Goal: Task Accomplishment & Management: Manage account settings

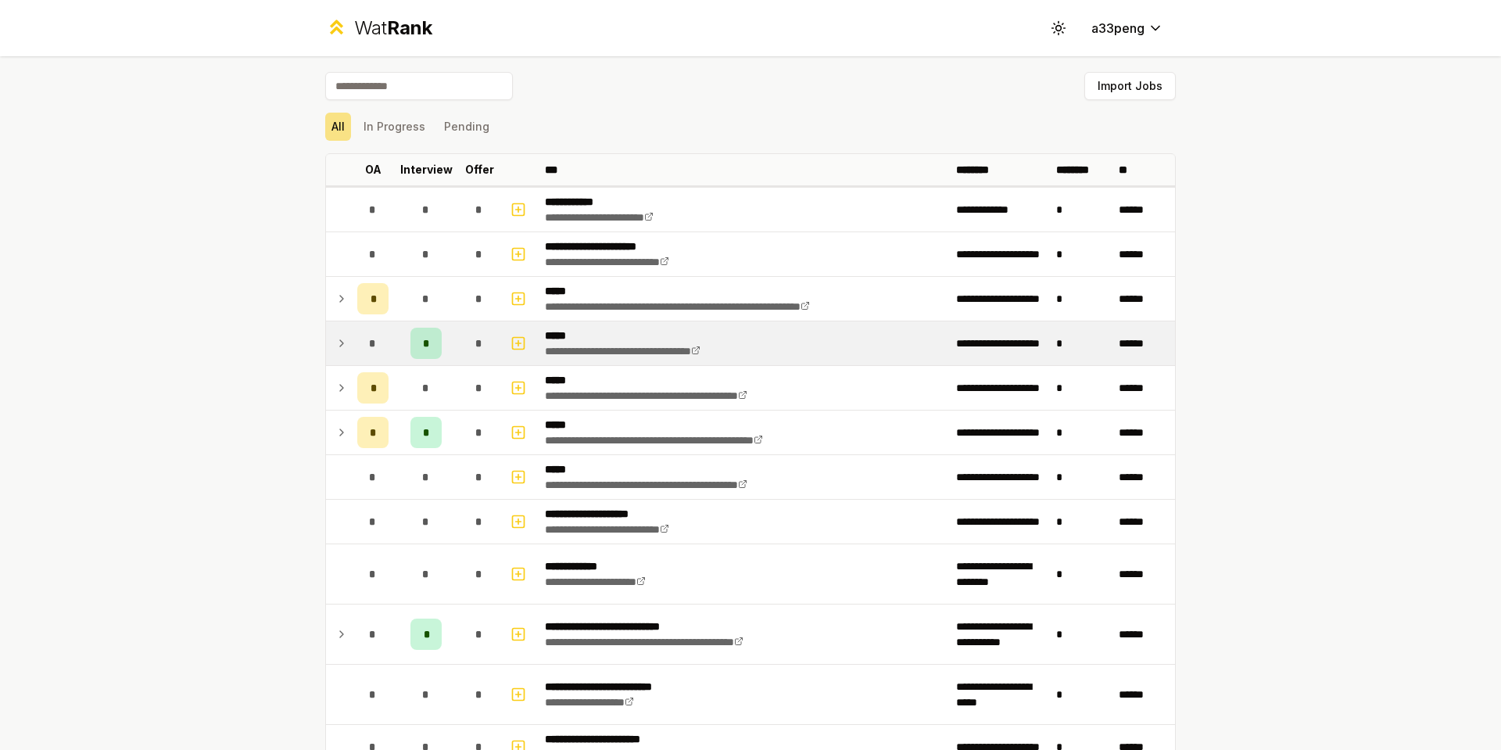
click at [339, 350] on icon at bounding box center [341, 343] width 13 height 19
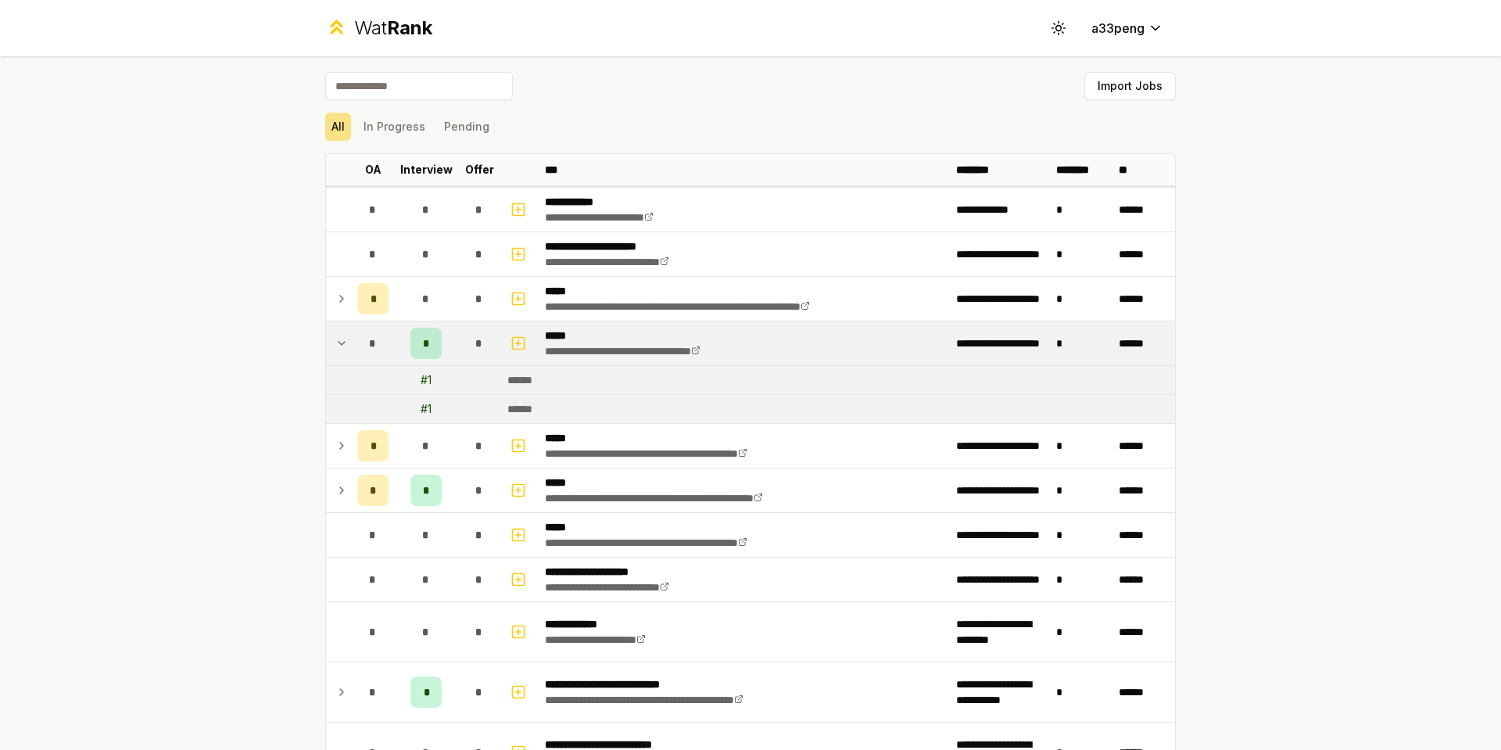
click at [339, 350] on icon at bounding box center [341, 343] width 13 height 19
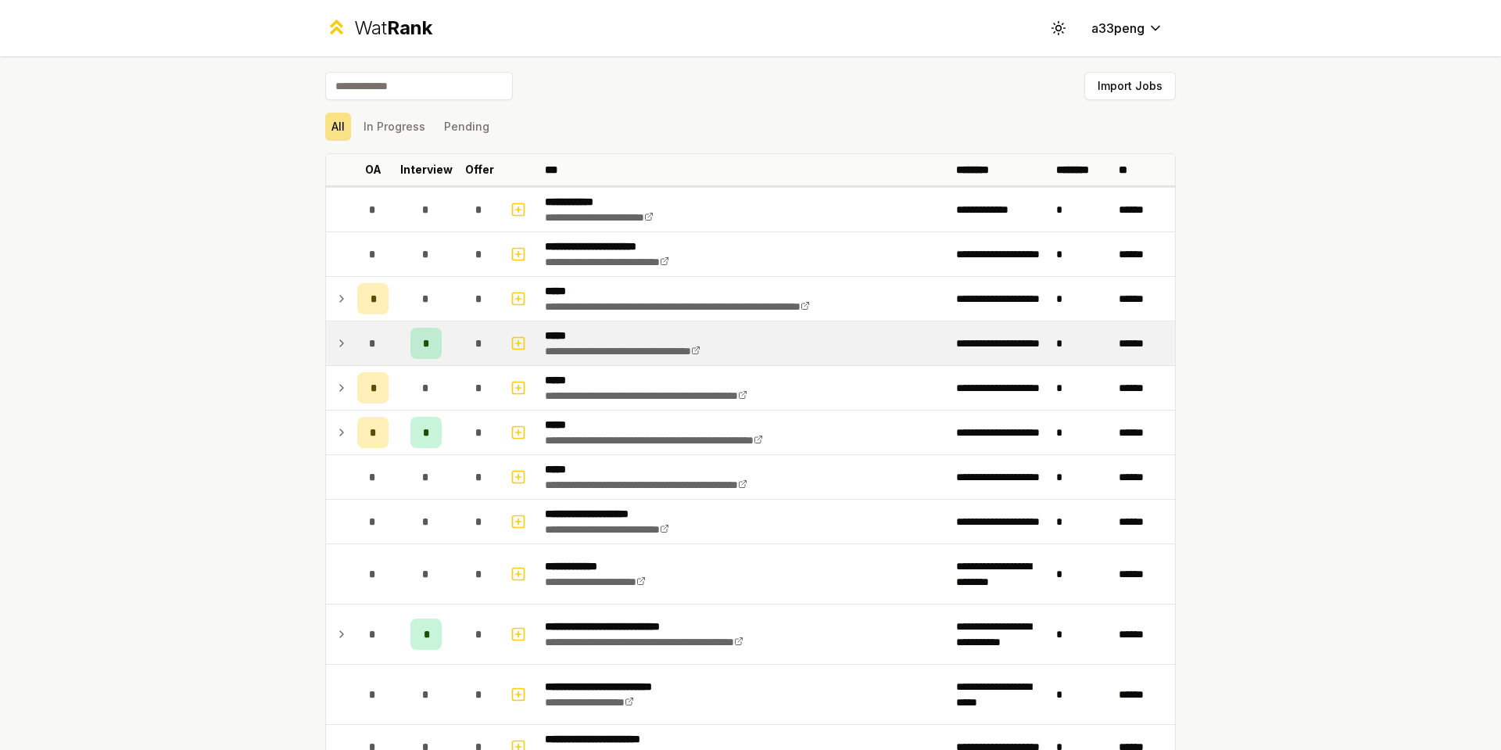
click at [339, 350] on icon at bounding box center [341, 343] width 13 height 19
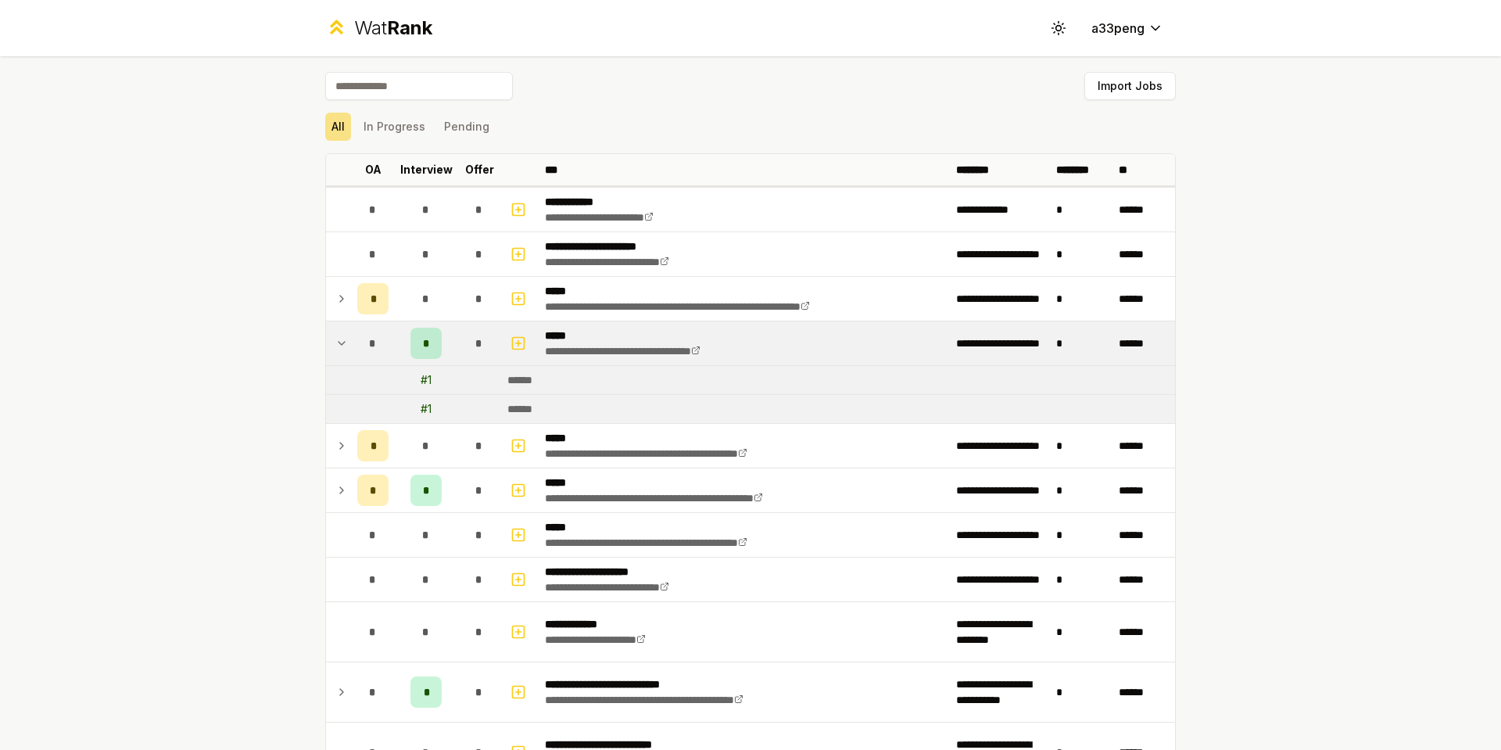
click at [339, 350] on icon at bounding box center [341, 343] width 13 height 19
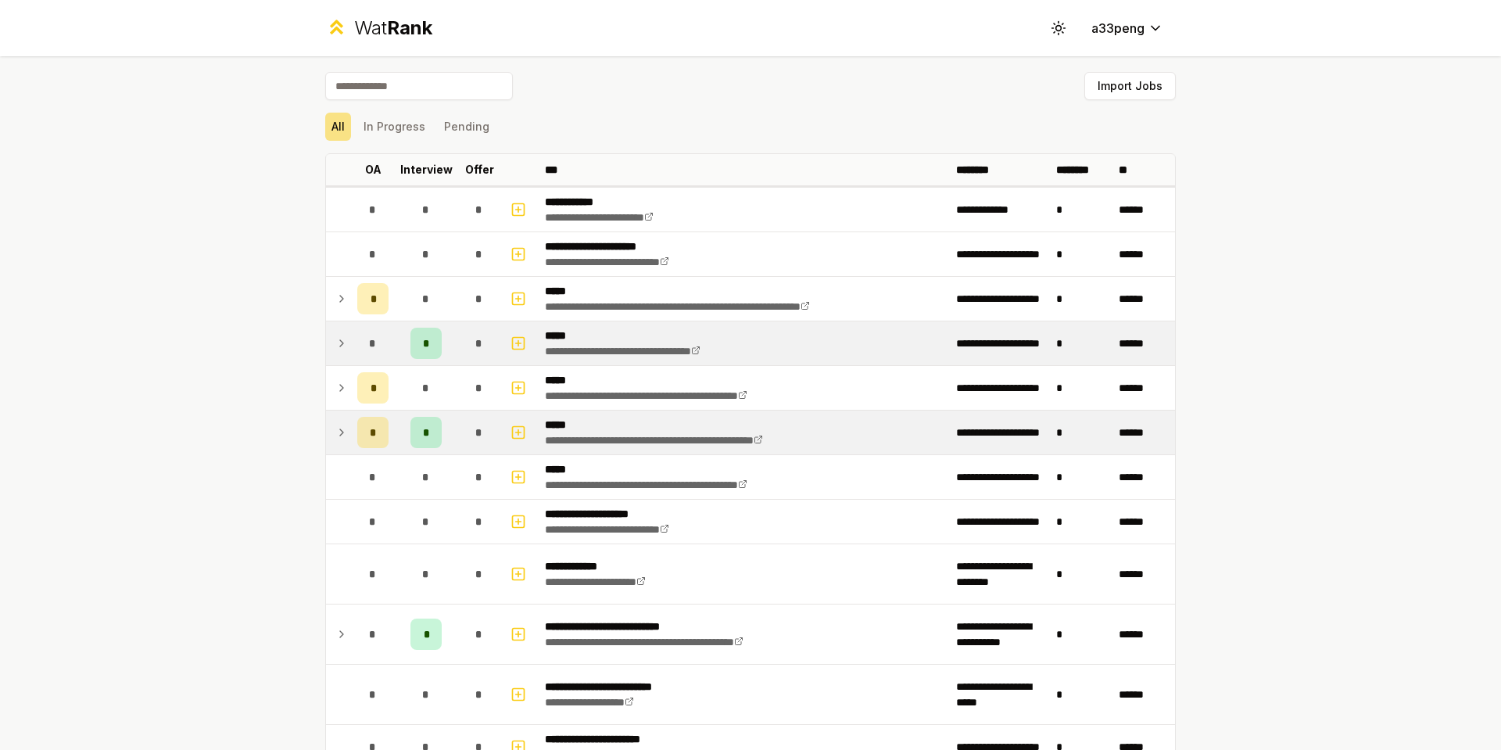
click at [335, 436] on icon at bounding box center [341, 432] width 13 height 19
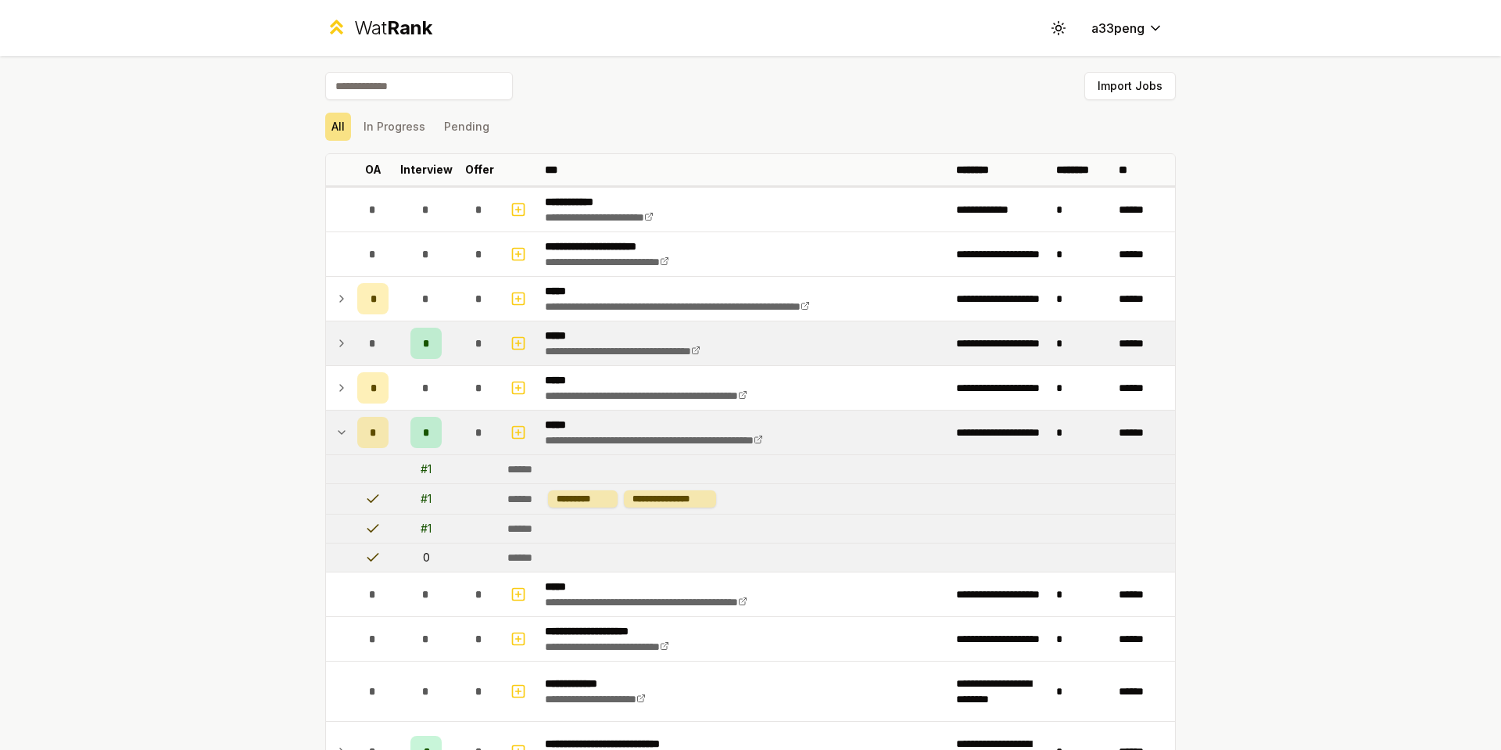
click at [335, 431] on icon at bounding box center [341, 432] width 13 height 19
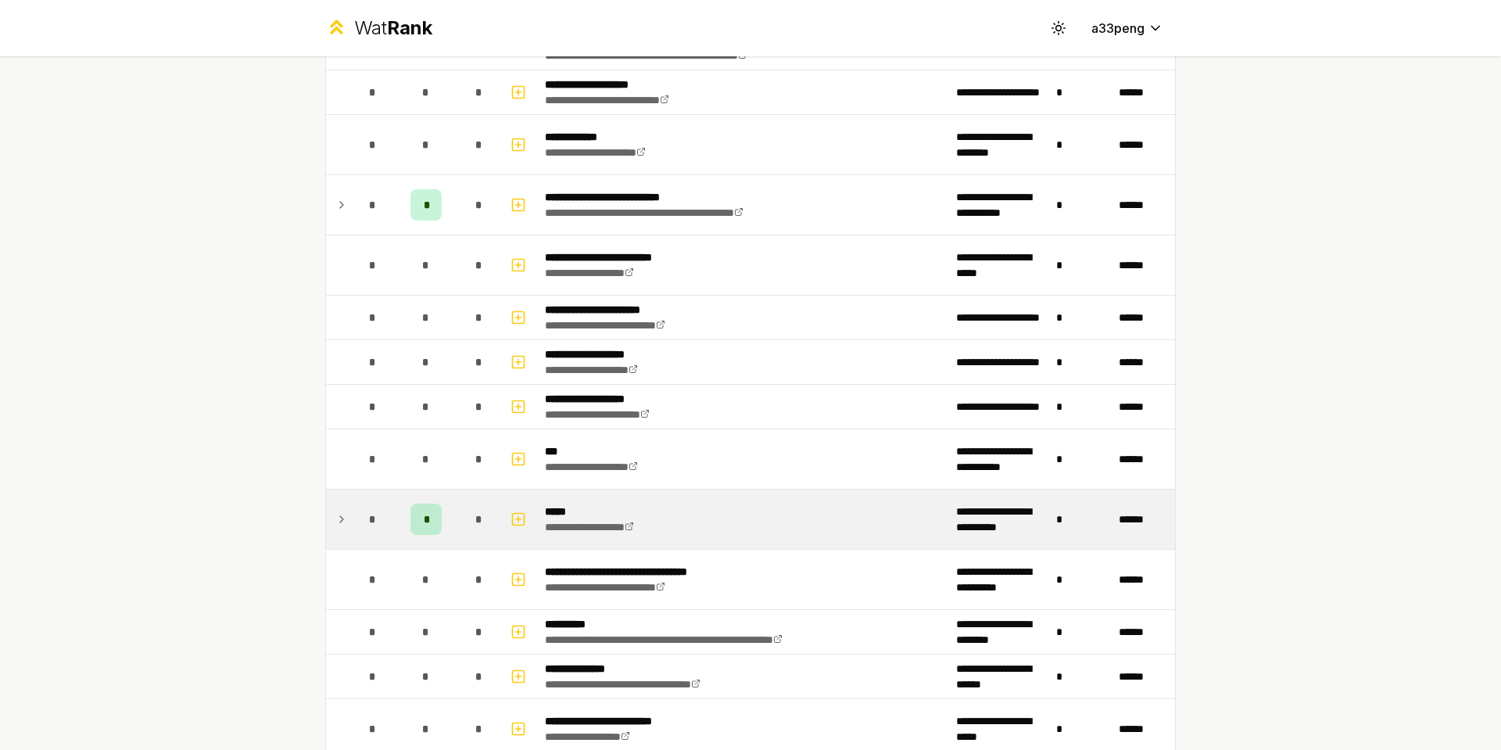
scroll to position [469, 0]
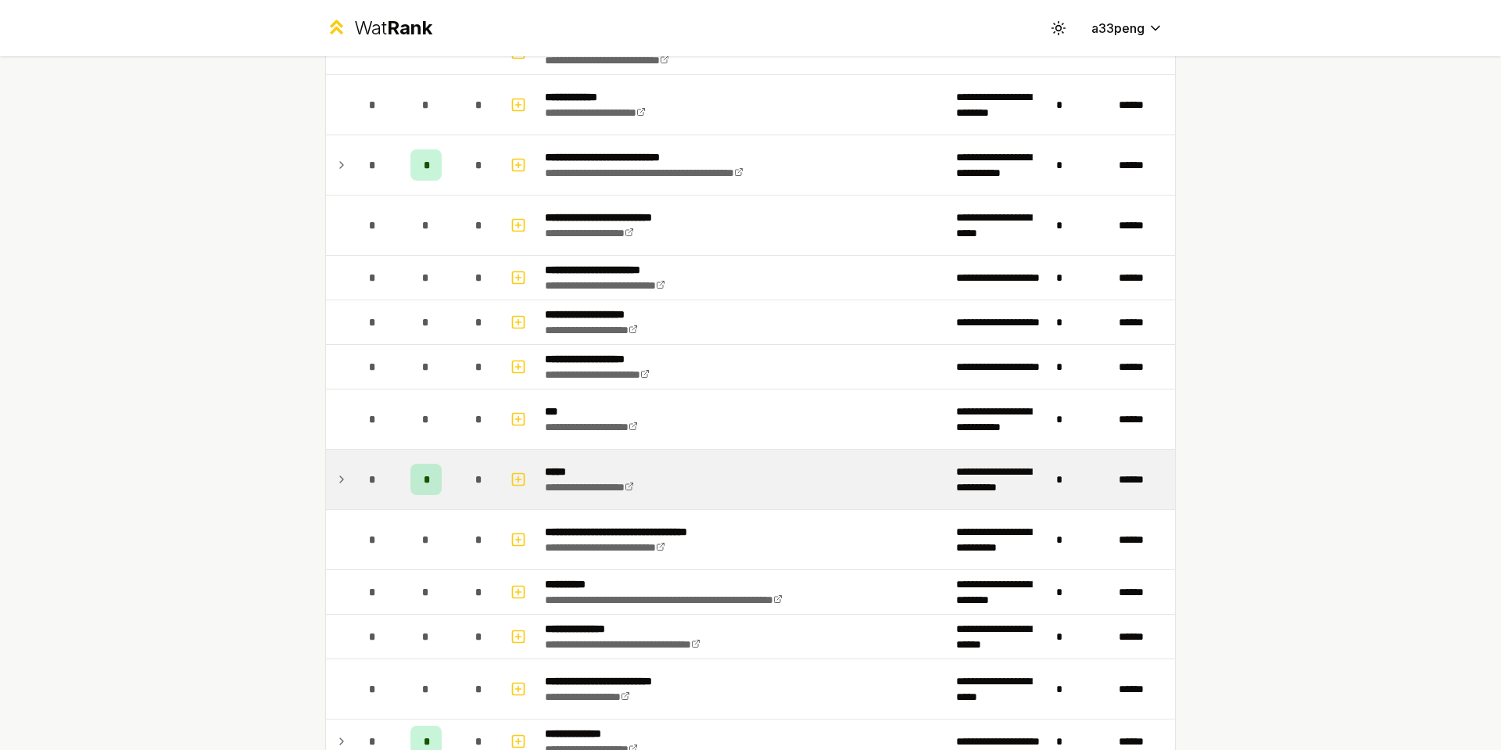
click at [351, 477] on td "*" at bounding box center [373, 479] width 44 height 59
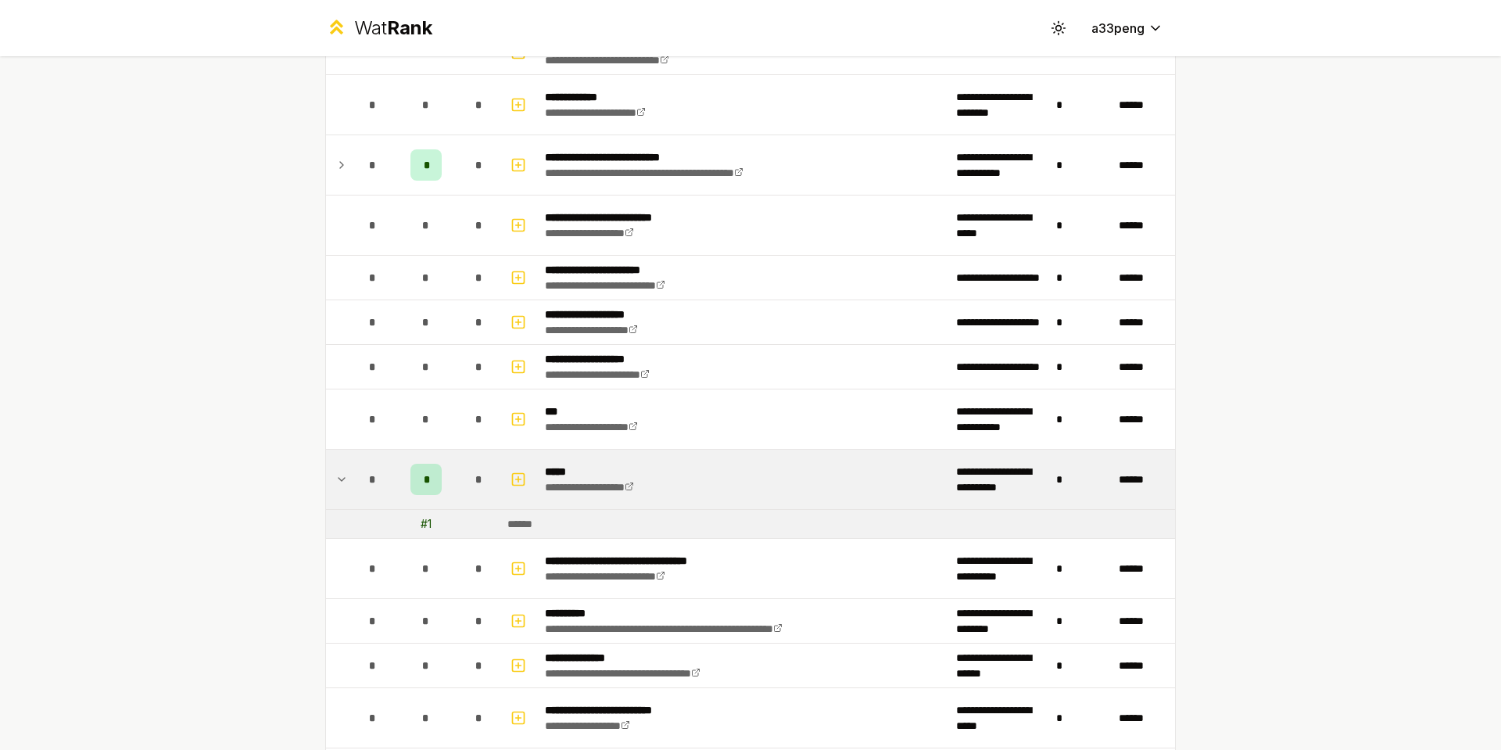
click at [351, 477] on td "*" at bounding box center [373, 479] width 44 height 59
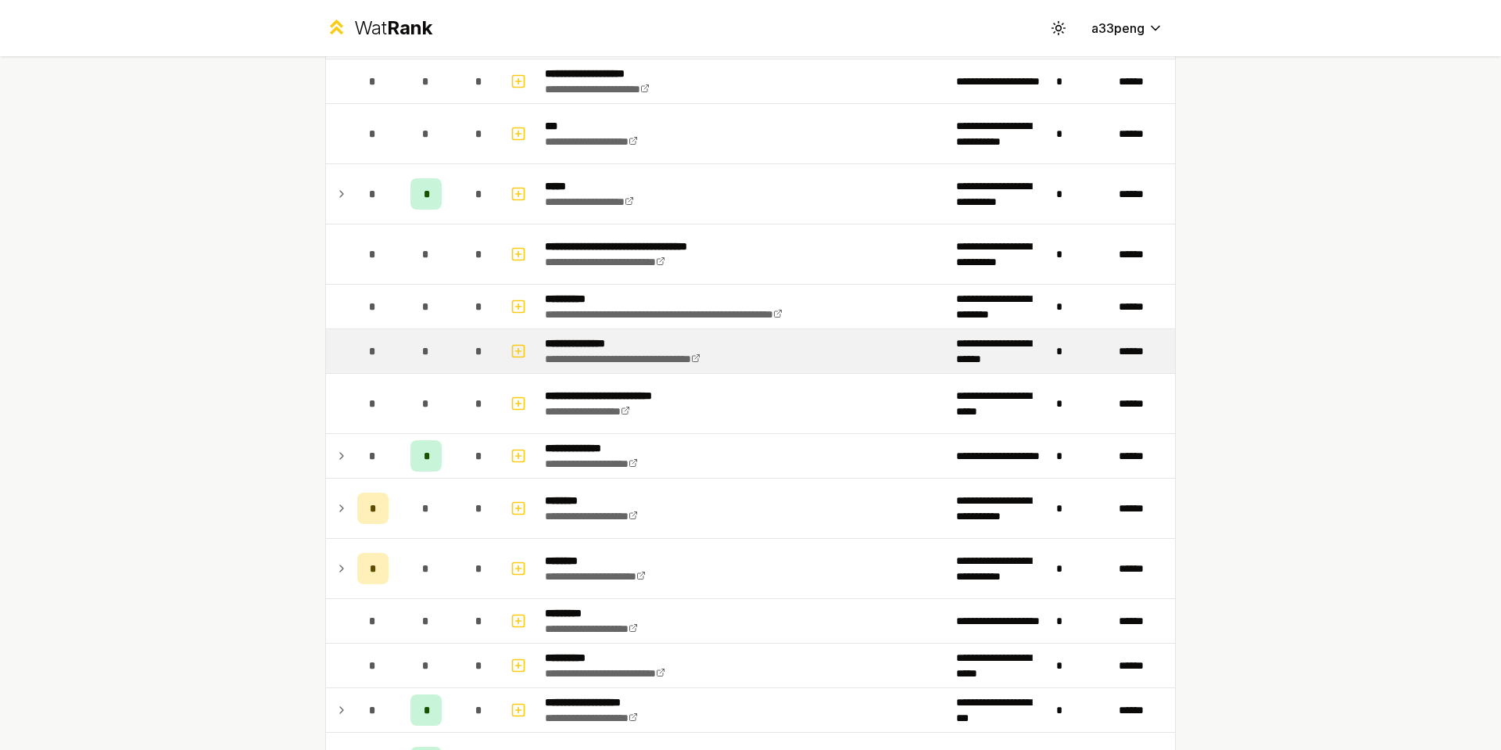
scroll to position [782, 0]
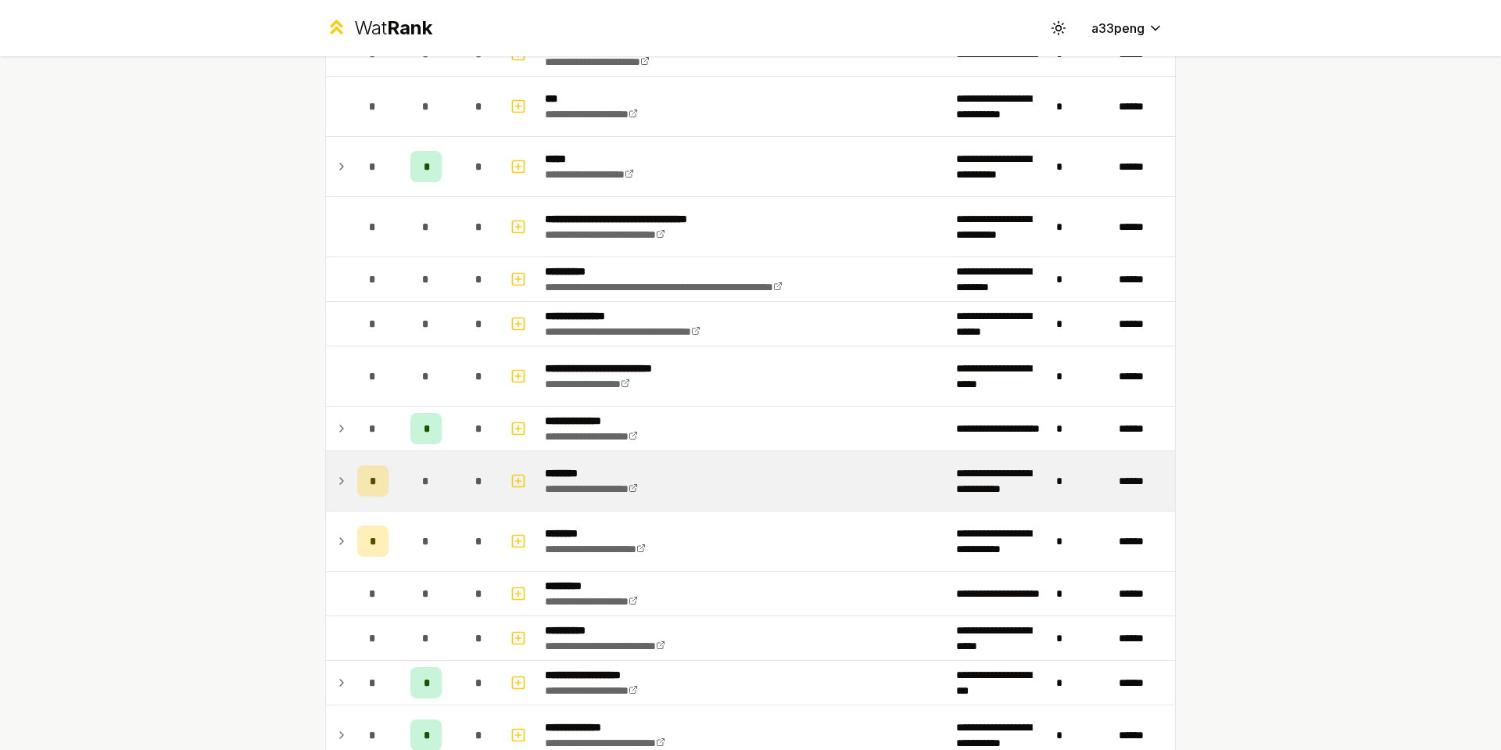
click at [335, 469] on td at bounding box center [338, 480] width 25 height 59
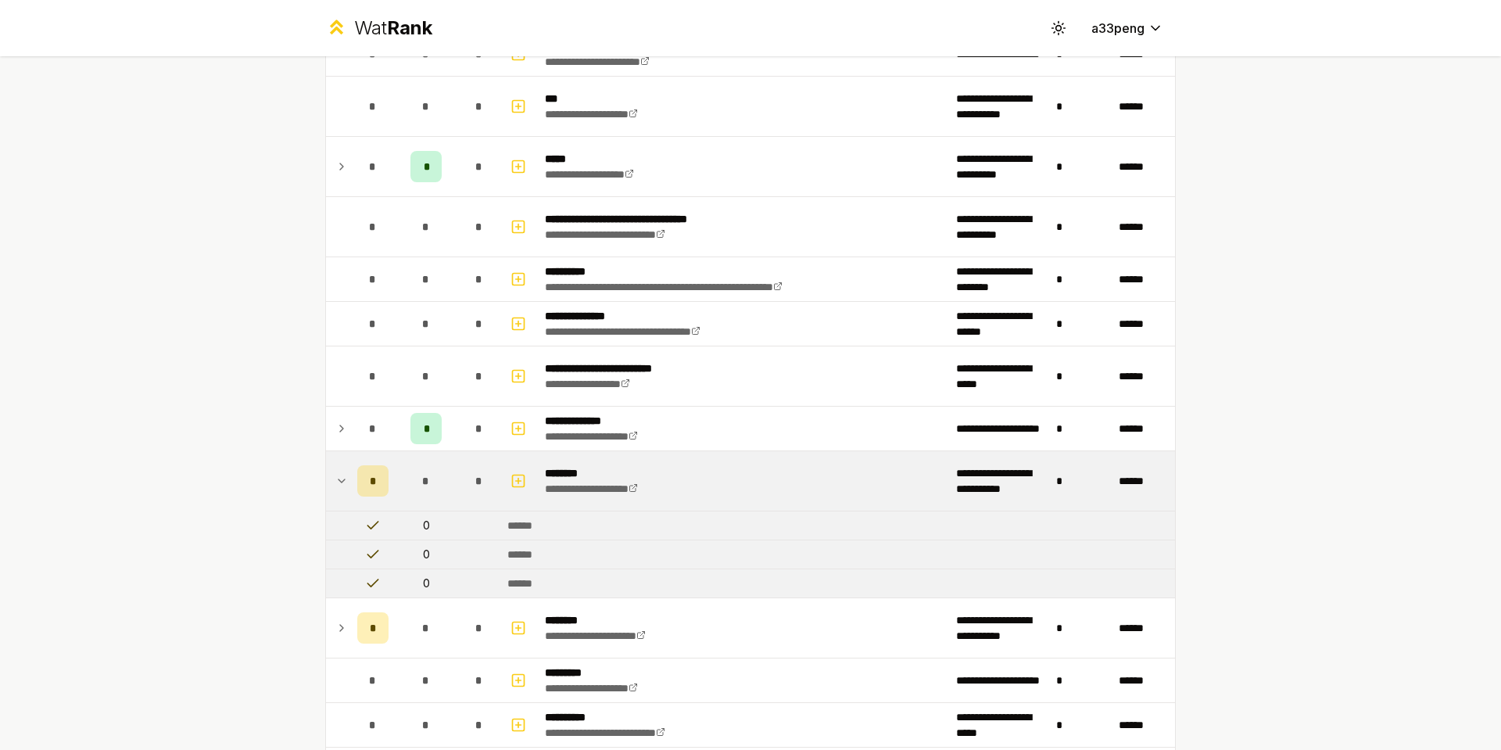
click at [335, 469] on td at bounding box center [338, 480] width 25 height 59
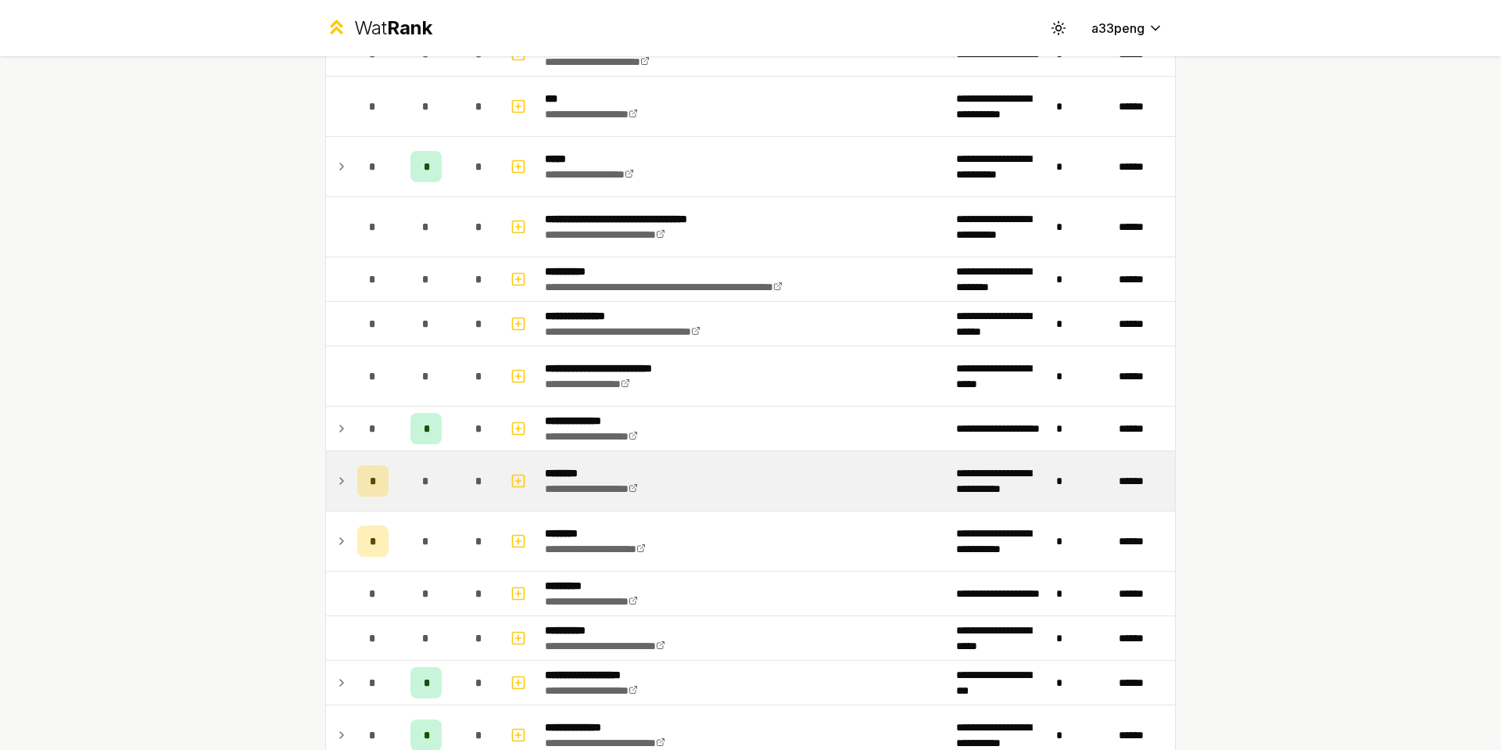
click at [335, 469] on td at bounding box center [338, 480] width 25 height 59
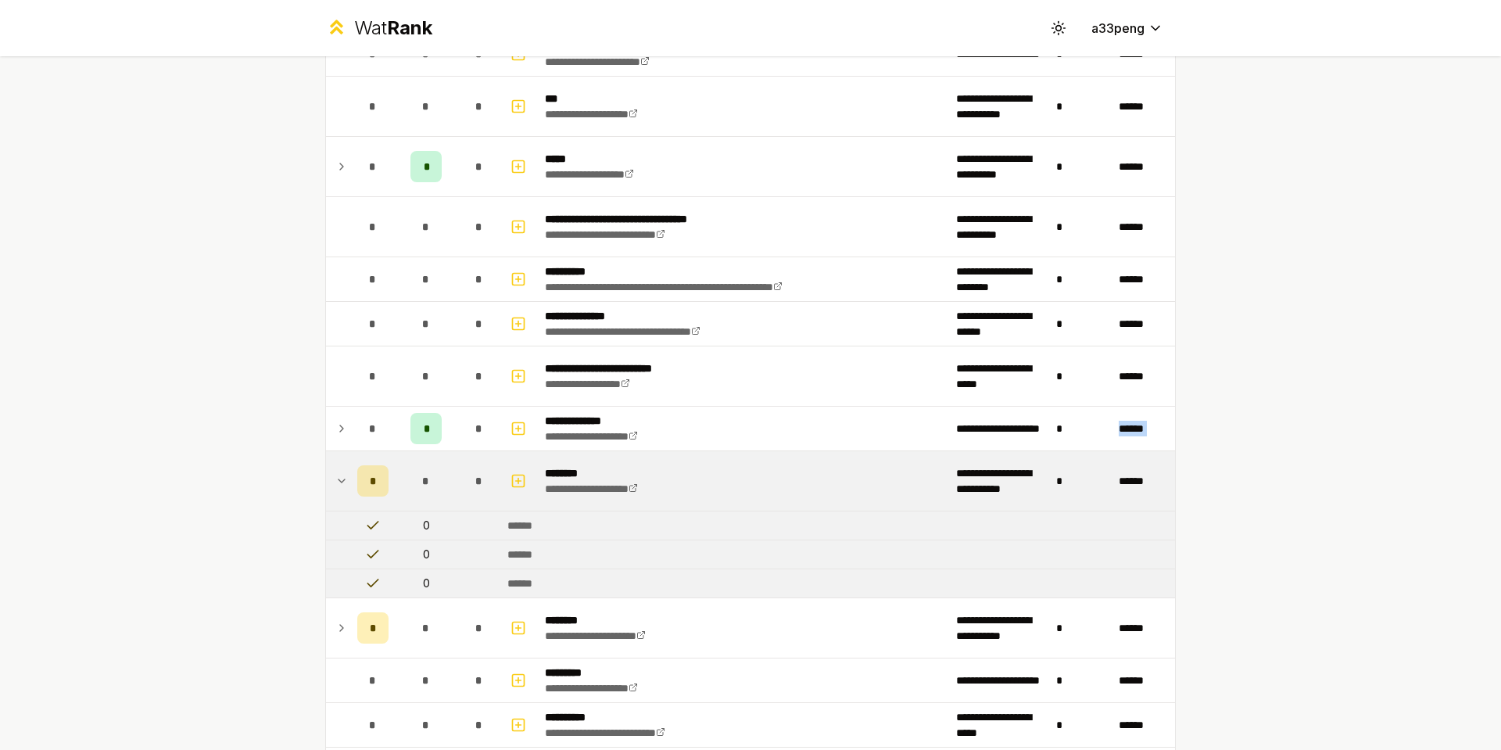
click at [335, 469] on td at bounding box center [338, 480] width 25 height 59
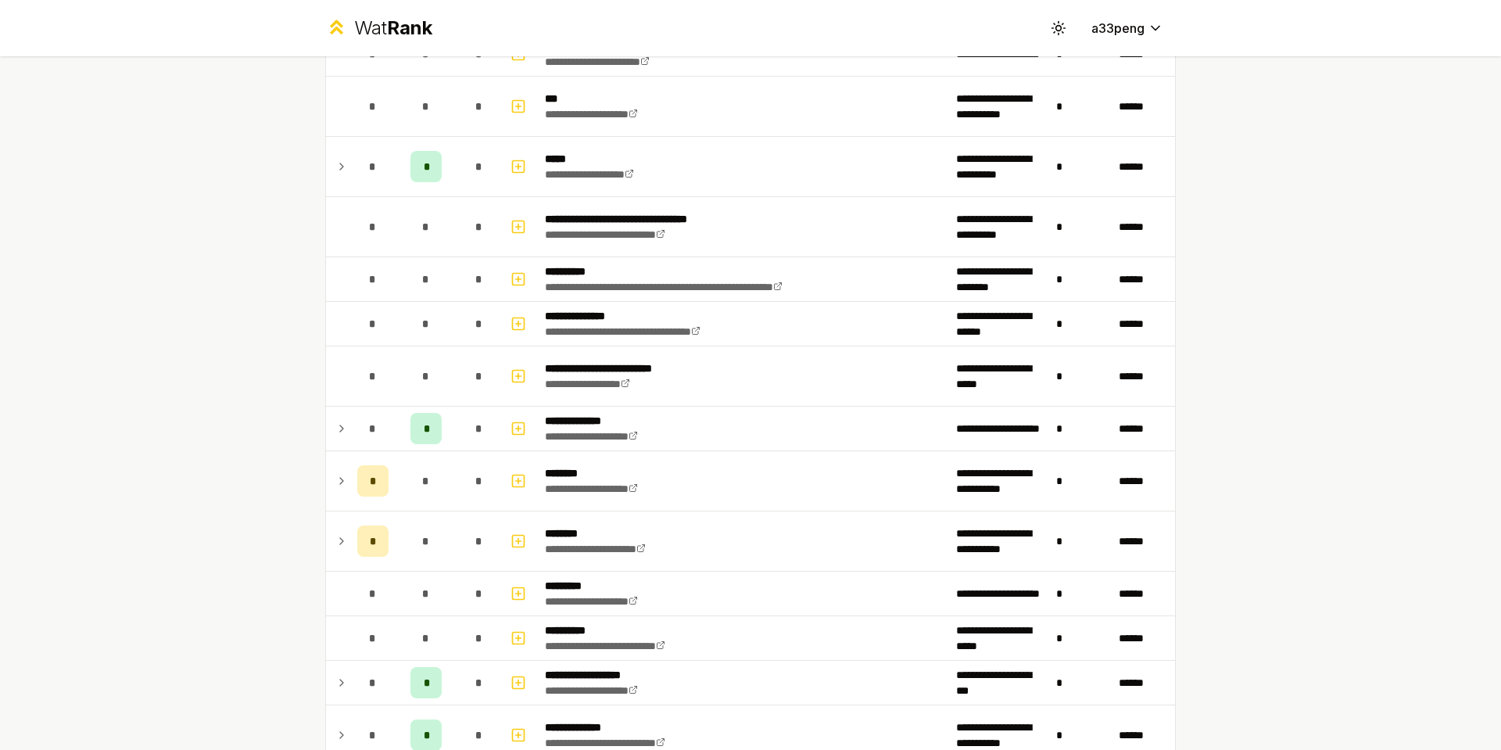
click at [231, 536] on div "**********" at bounding box center [750, 375] width 1501 height 750
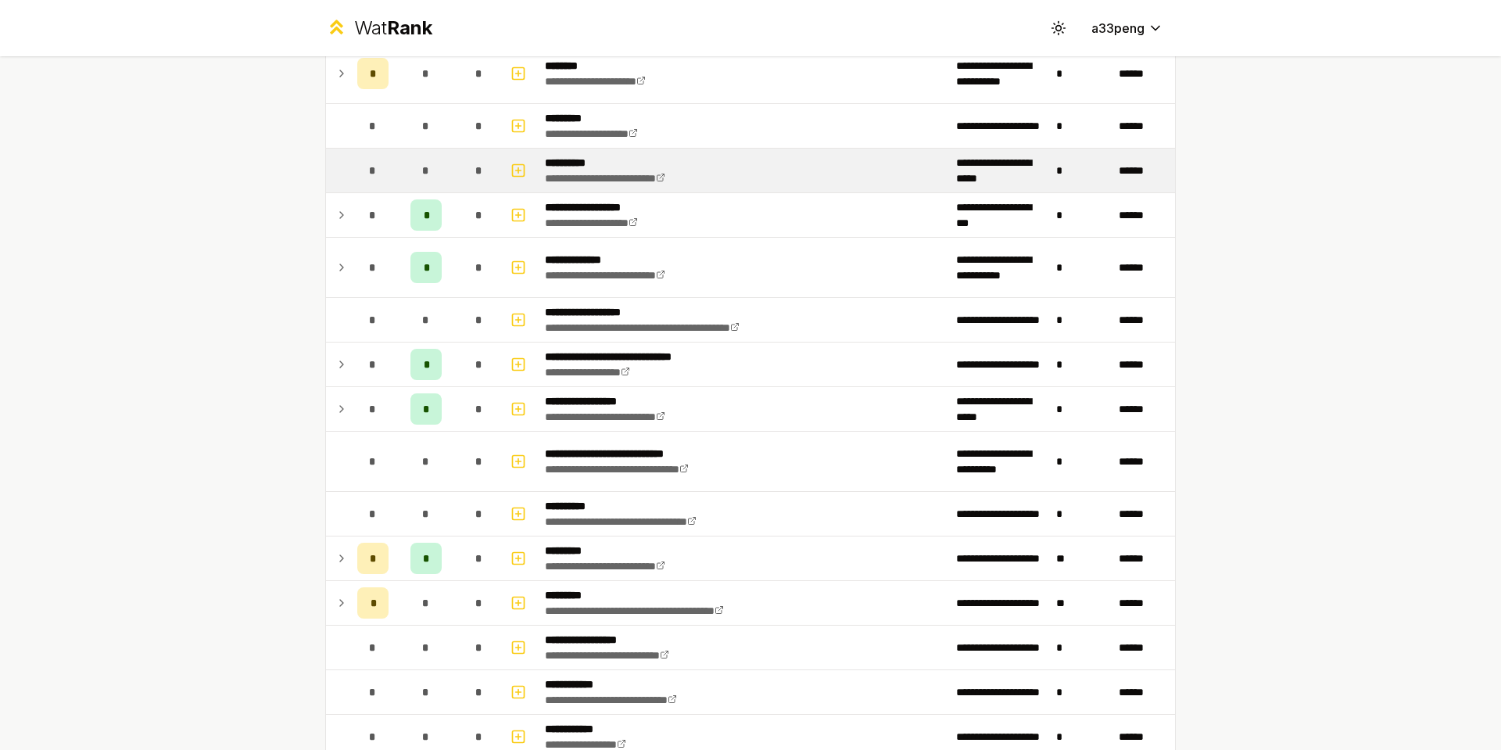
scroll to position [1251, 0]
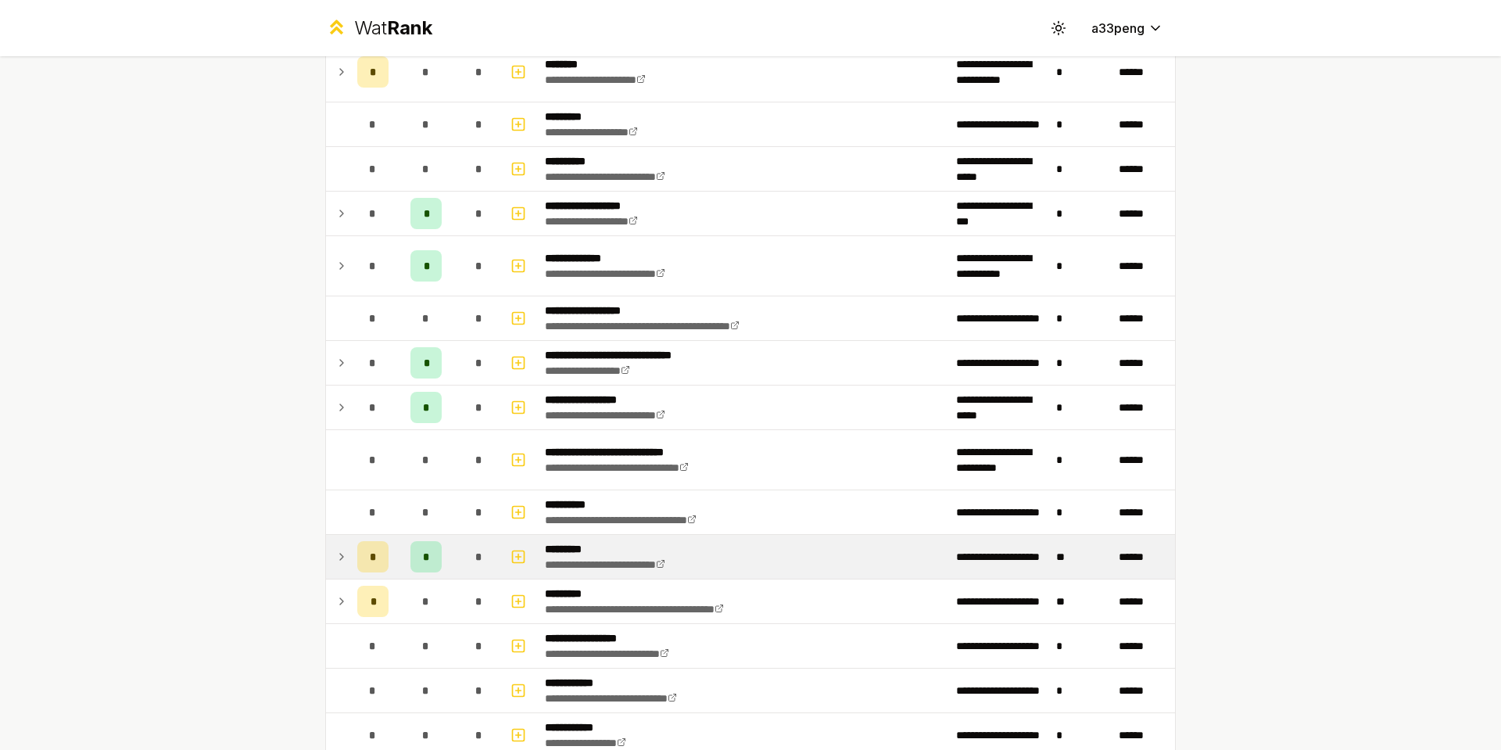
click at [335, 550] on icon at bounding box center [341, 556] width 13 height 19
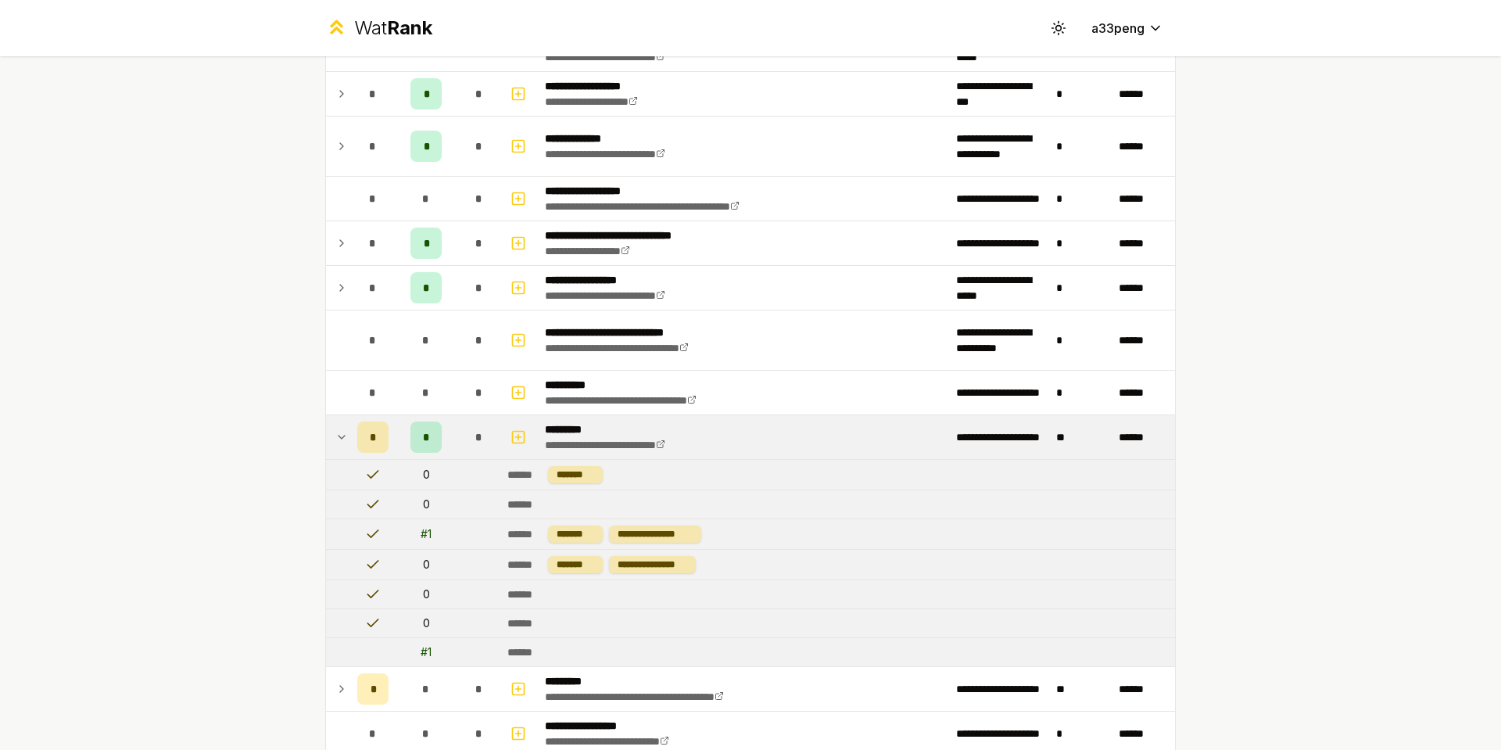
scroll to position [1407, 0]
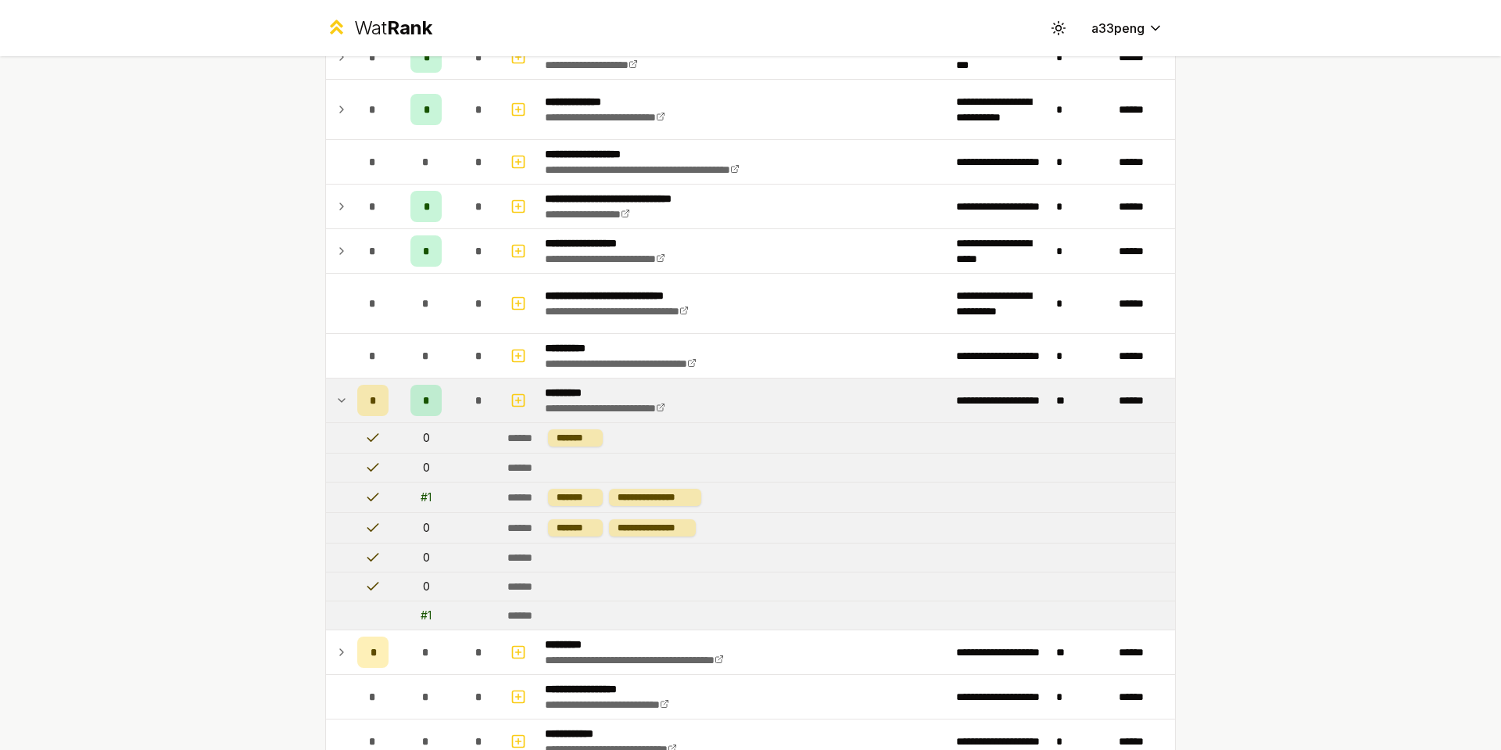
click at [339, 396] on icon at bounding box center [341, 400] width 13 height 19
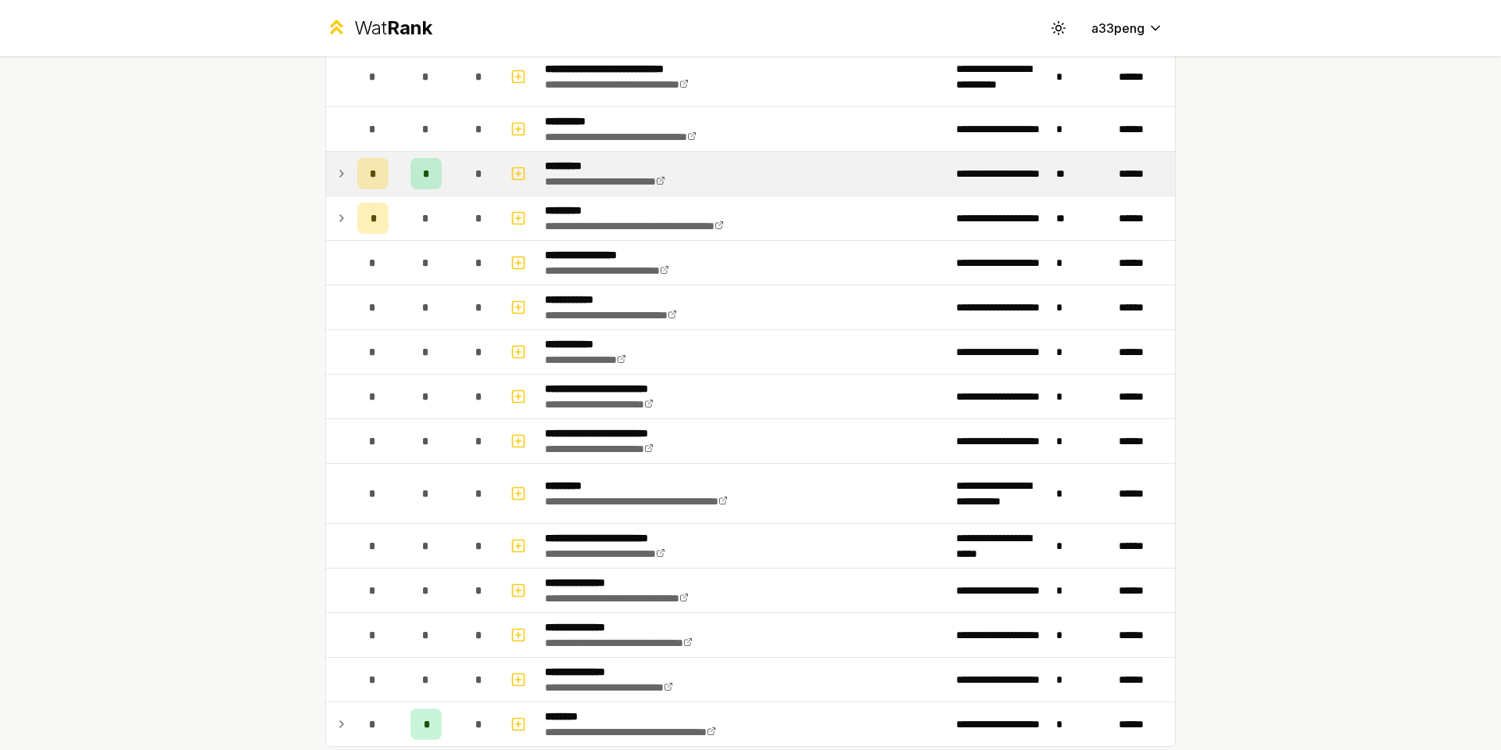
scroll to position [1728, 0]
